Goal: Check status: Check status

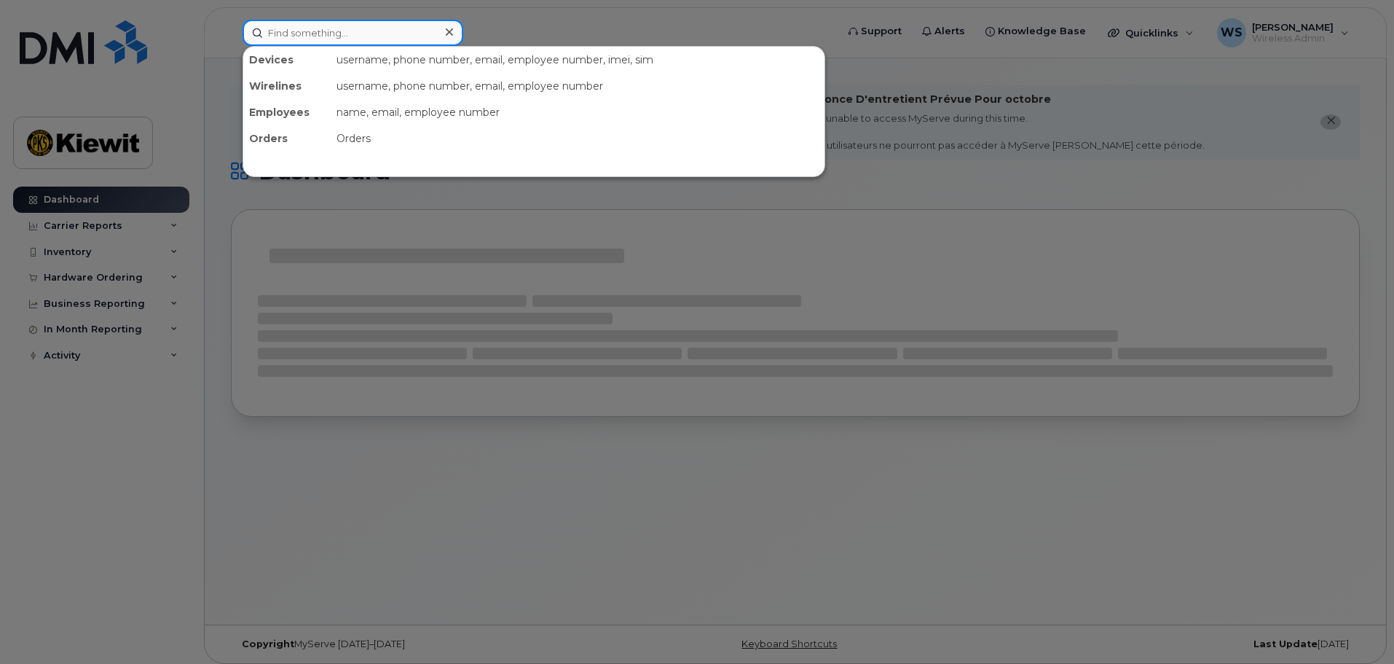
click at [323, 34] on input at bounding box center [353, 33] width 221 height 26
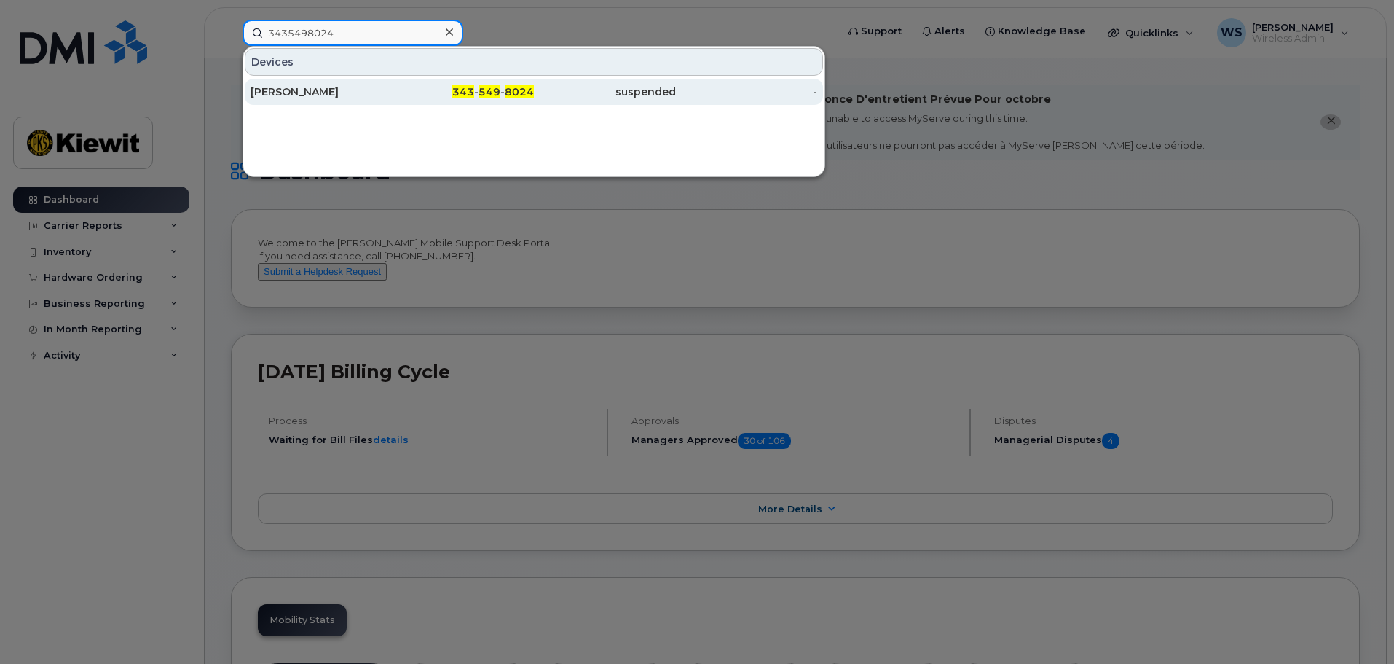
type input "3435498024"
click at [453, 88] on div "343 - 549 - 8024" at bounding box center [464, 91] width 142 height 15
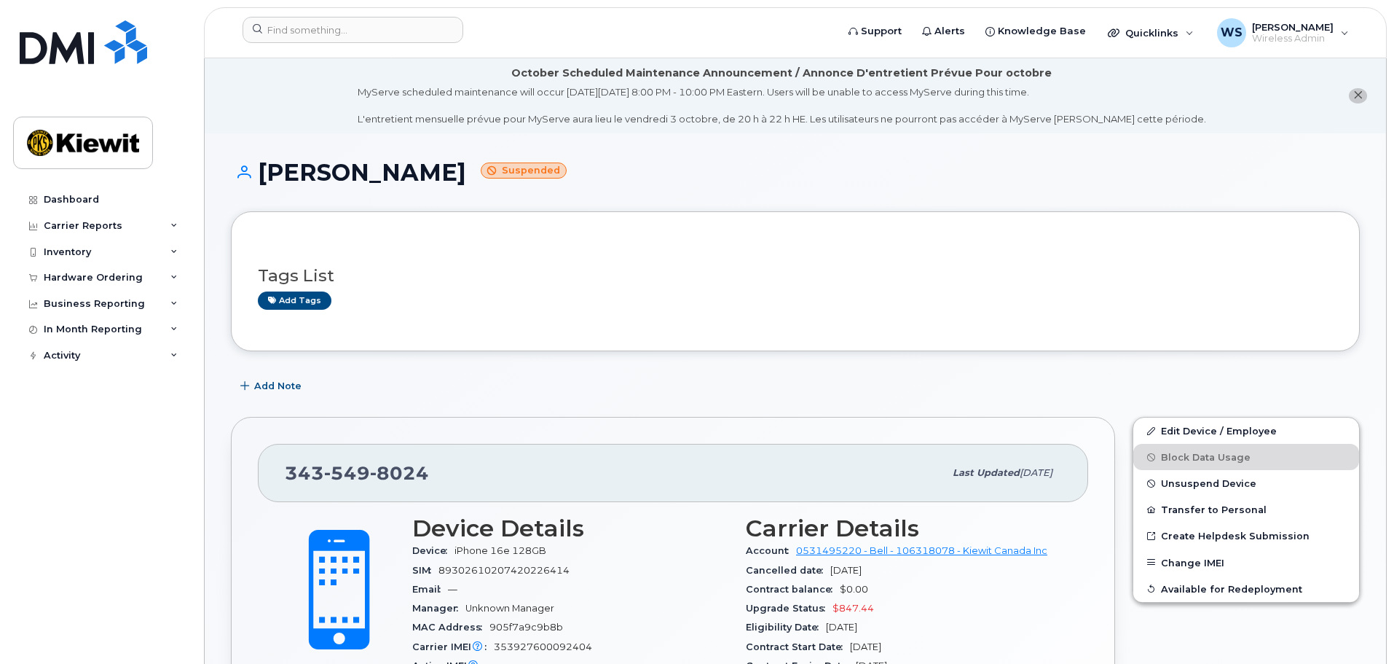
click at [693, 219] on div "Tags List Add tags" at bounding box center [795, 281] width 1129 height 140
